Goal: Navigation & Orientation: Understand site structure

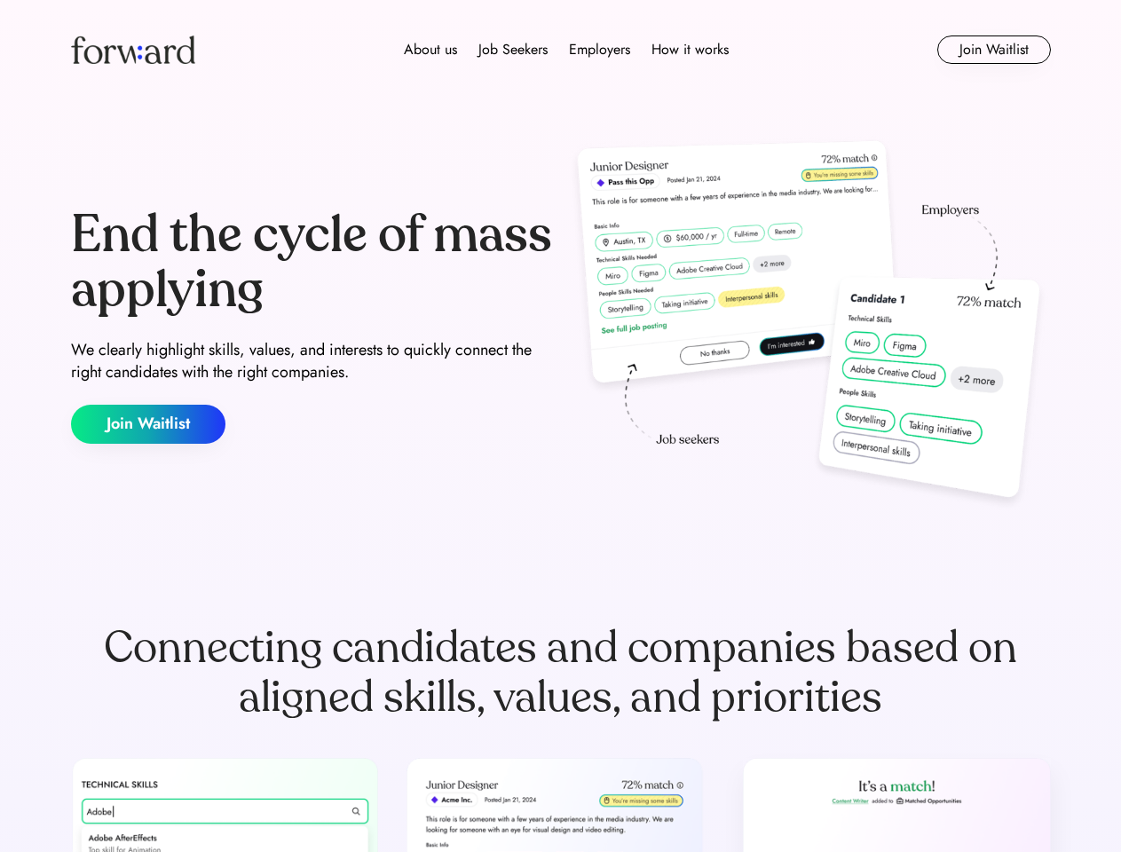
click at [560, 426] on div "End the cycle of mass applying We clearly highlight skills, values, and interes…" at bounding box center [561, 326] width 980 height 382
click at [561, 50] on div "About us Job Seekers Employers How it works" at bounding box center [567, 49] width 700 height 21
click at [133, 50] on img at bounding box center [133, 50] width 124 height 28
click at [566, 50] on div "About us Job Seekers Employers How it works" at bounding box center [567, 49] width 700 height 21
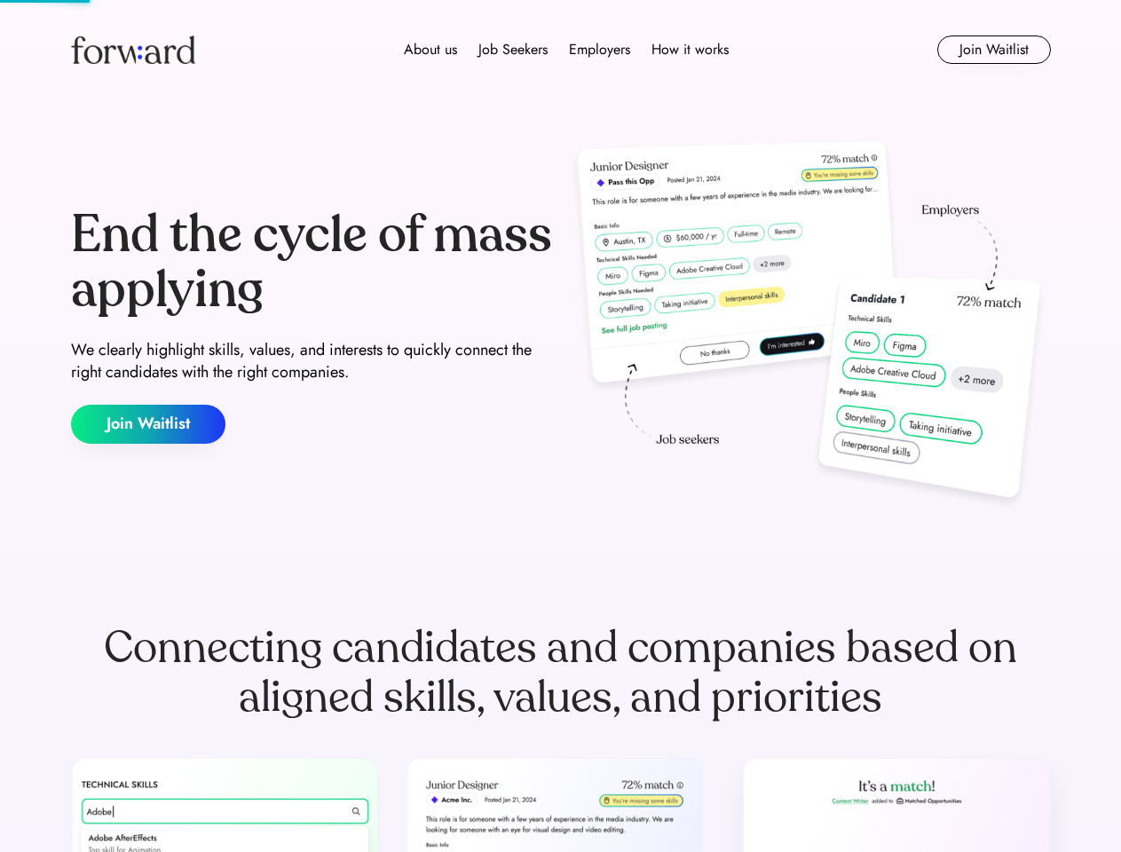
click at [431, 50] on div "About us" at bounding box center [430, 49] width 53 height 21
click at [513, 50] on div "Job Seekers" at bounding box center [512, 49] width 69 height 21
click at [599, 50] on div "Employers" at bounding box center [599, 49] width 61 height 21
click at [689, 50] on div "How it works" at bounding box center [690, 49] width 77 height 21
click at [993, 50] on button "Join Waitlist" at bounding box center [994, 50] width 114 height 28
